Goal: Find specific page/section: Find specific page/section

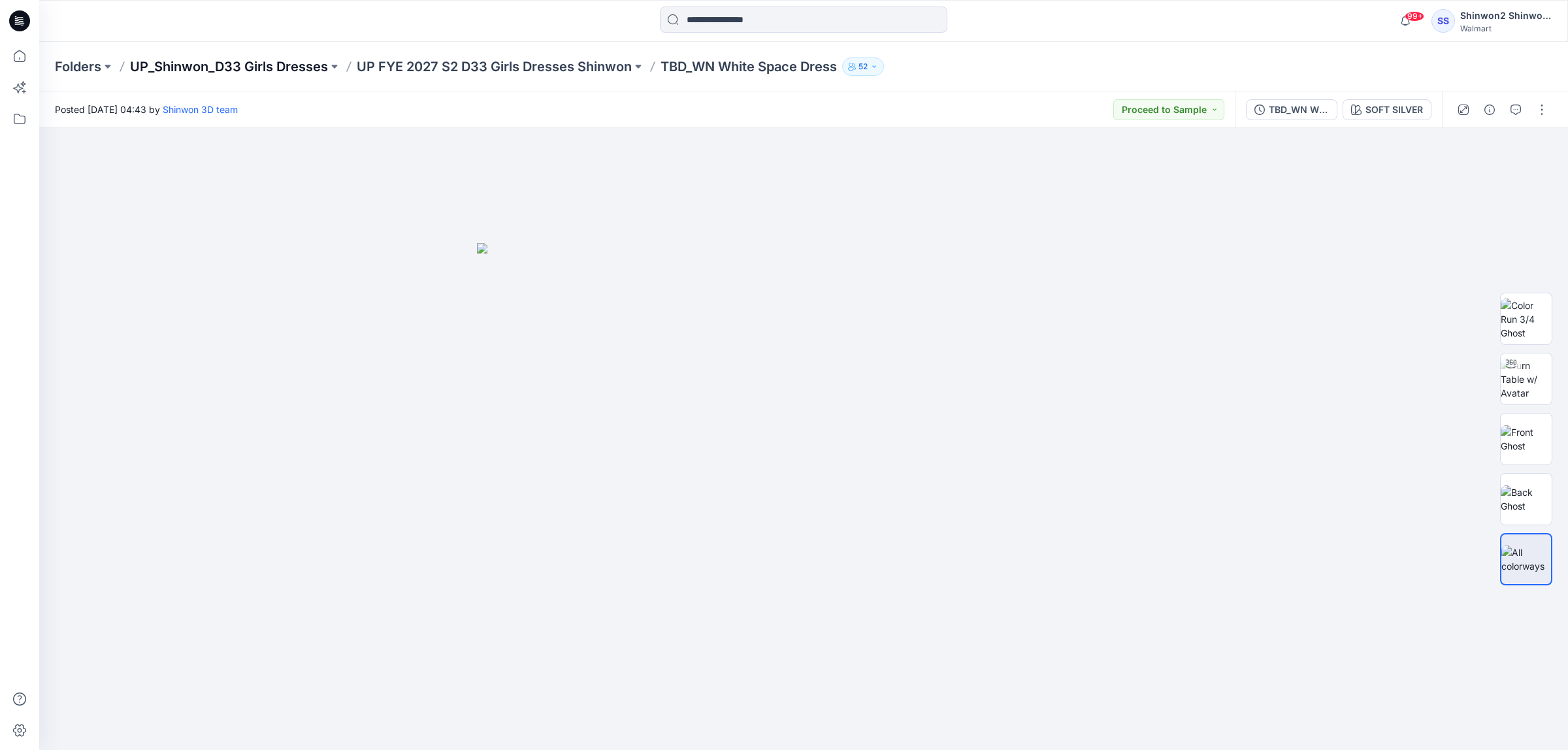
click at [252, 67] on p "UP_Shinwon_D33 Girls Dresses" at bounding box center [229, 66] width 198 height 19
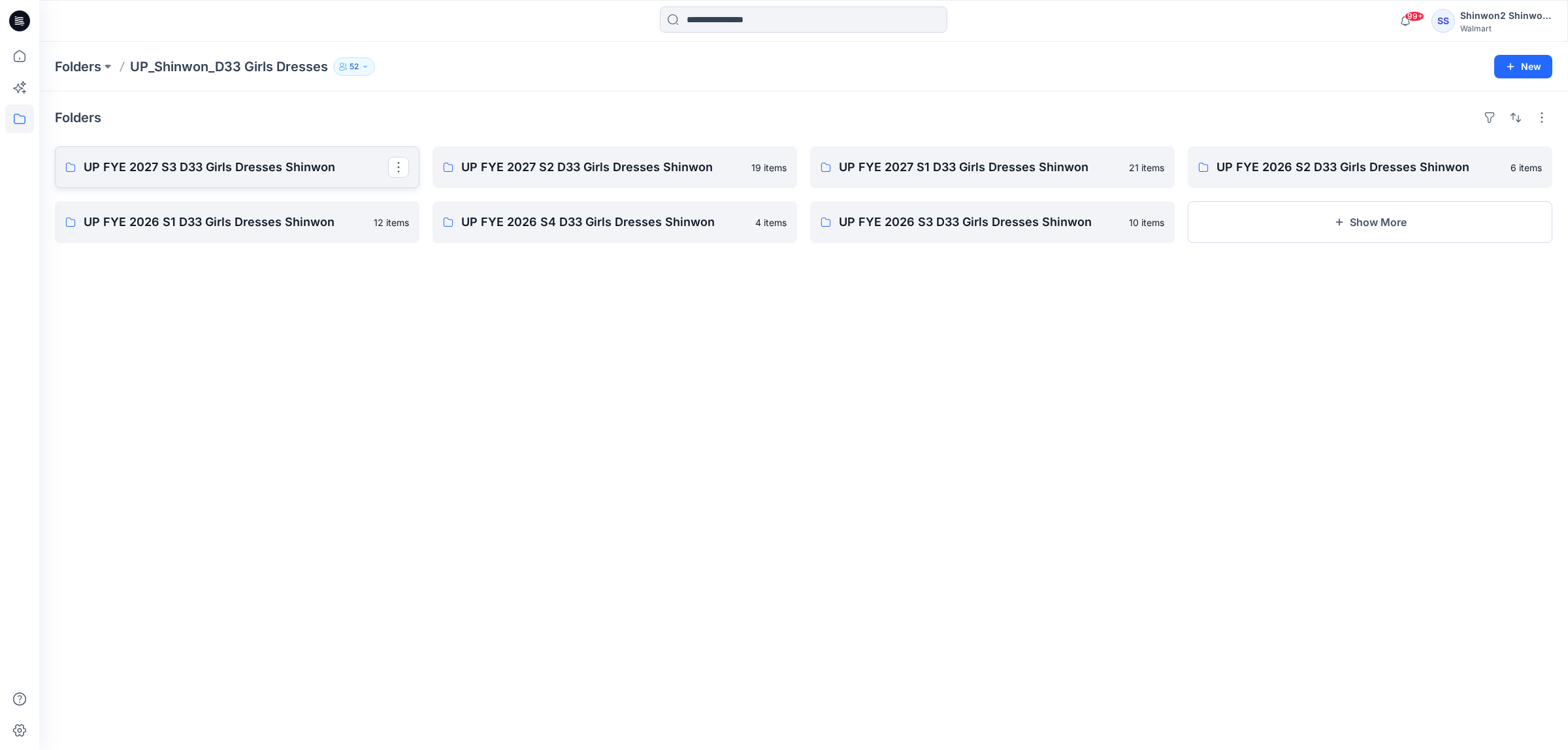
click at [239, 167] on p "UP FYE 2027 S3 D33 Girls Dresses Shinwon" at bounding box center [236, 167] width 304 height 19
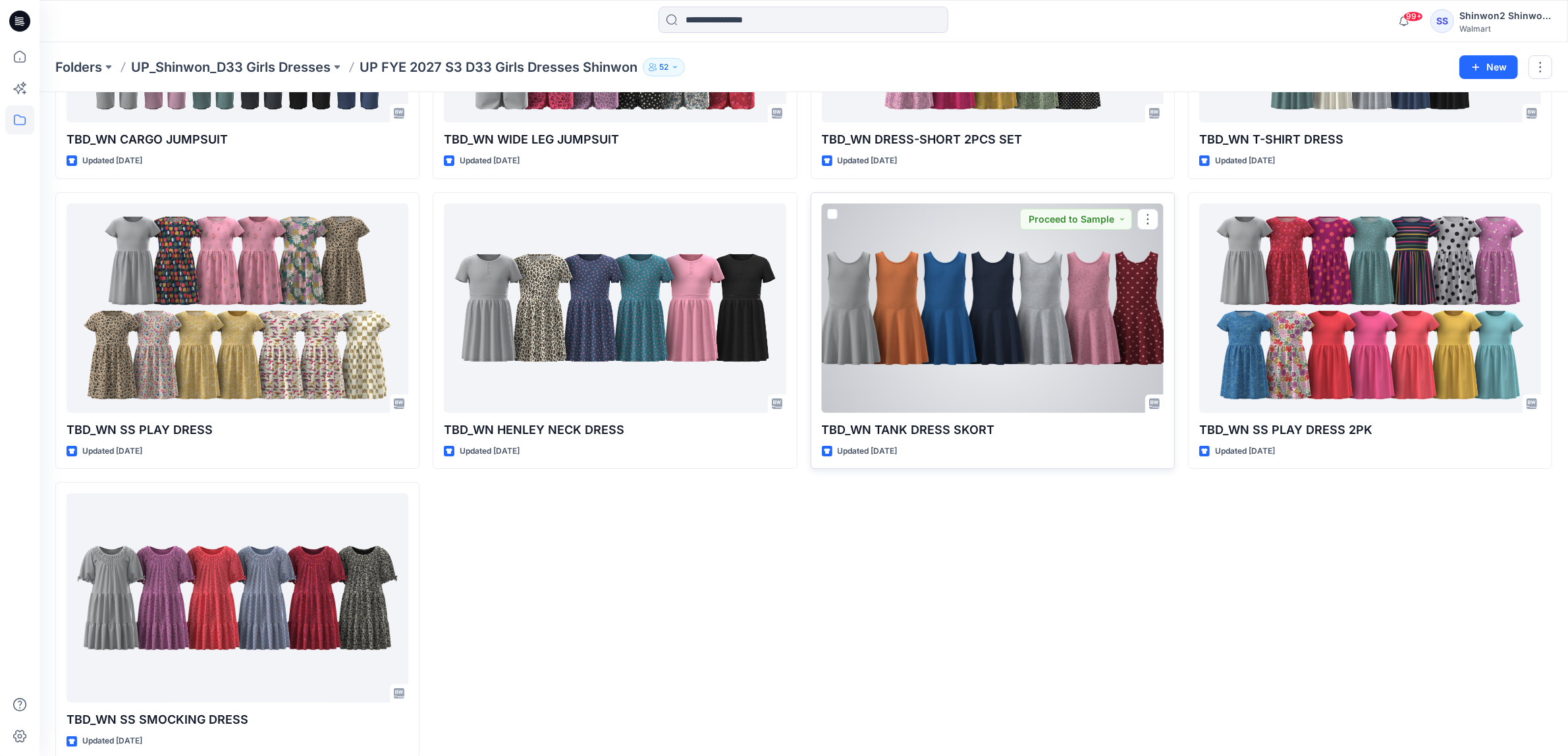
scroll to position [247, 0]
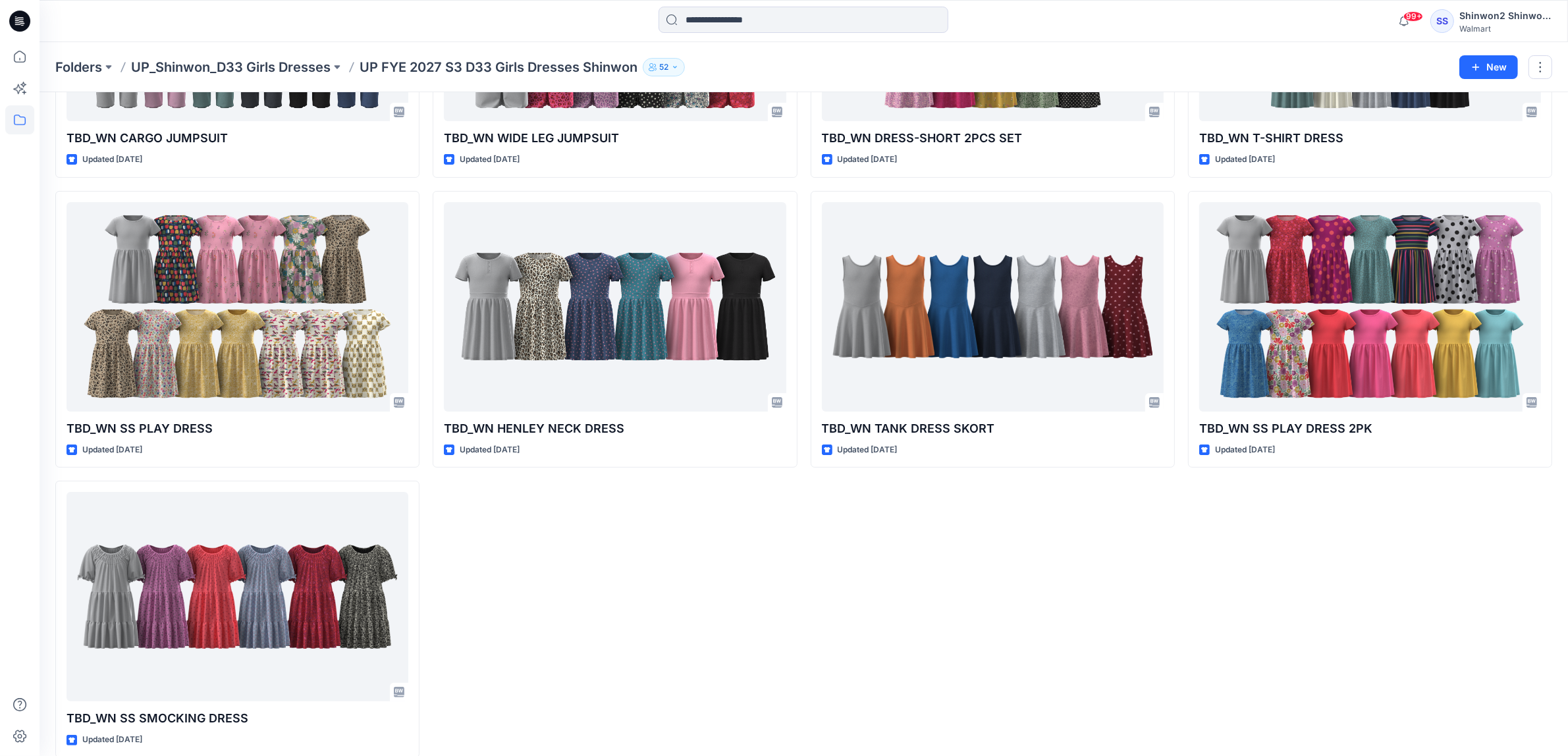
drag, startPoint x: 889, startPoint y: 627, endPoint x: 880, endPoint y: 624, distance: 9.5
click at [881, 625] on div "TBD_WN DRESS-SHORT 2PCS SET Updated [DATE] TBD_WN TANK DRESS SKORT Updated [DAT…" at bounding box center [992, 329] width 364 height 858
drag, startPoint x: 996, startPoint y: 578, endPoint x: 950, endPoint y: 573, distance: 46.3
click at [996, 574] on div "TBD_WN DRESS-SHORT 2PCS SET Updated [DATE] TBD_WN TANK DRESS SKORT Updated [DAT…" at bounding box center [992, 329] width 364 height 858
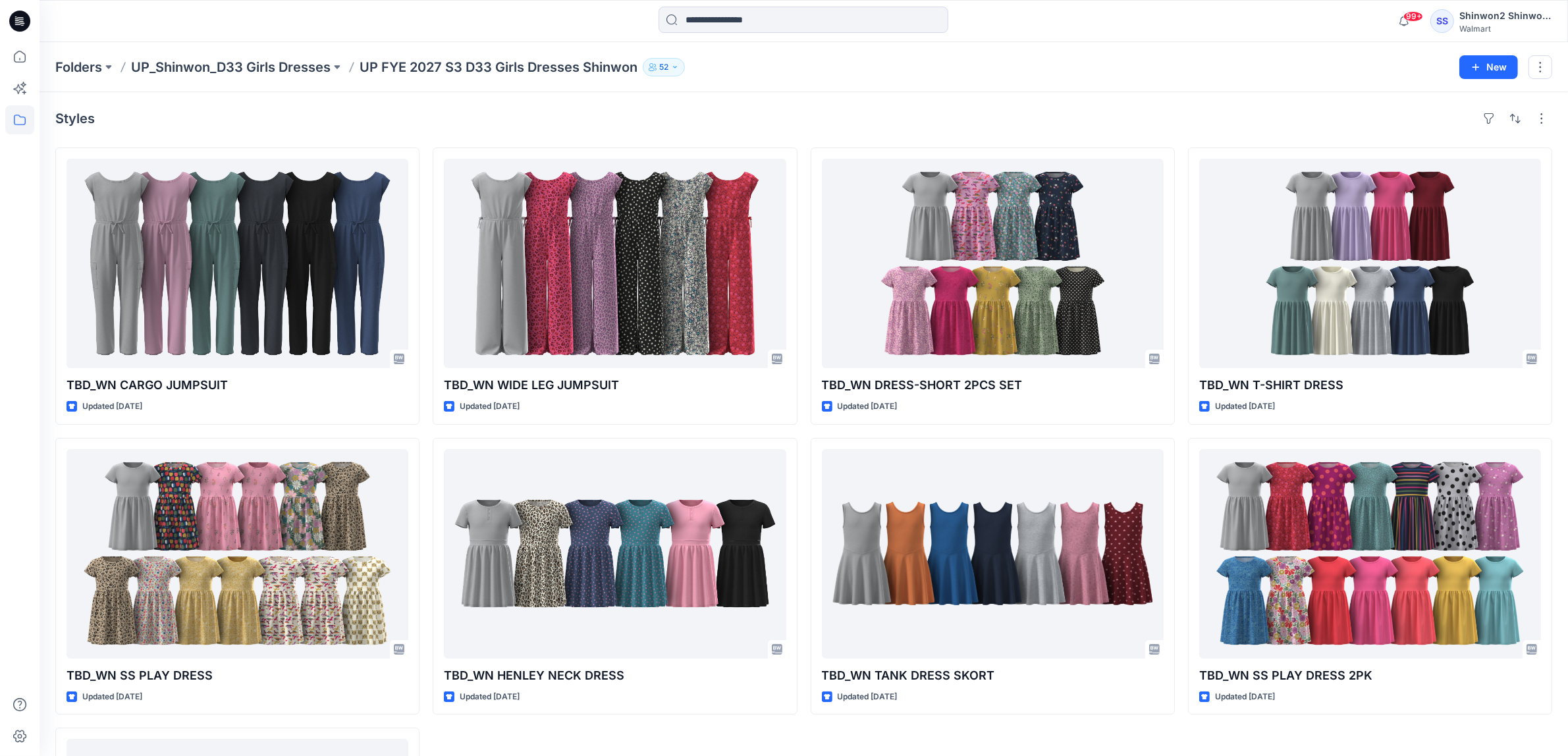
click at [809, 96] on div "Styles TBD_WN CARGO JUMPSUIT Updated [DATE] TBD_WN SS PLAY DRESS Updated [DATE]…" at bounding box center [804, 556] width 1529 height 929
